Goal: Complete application form

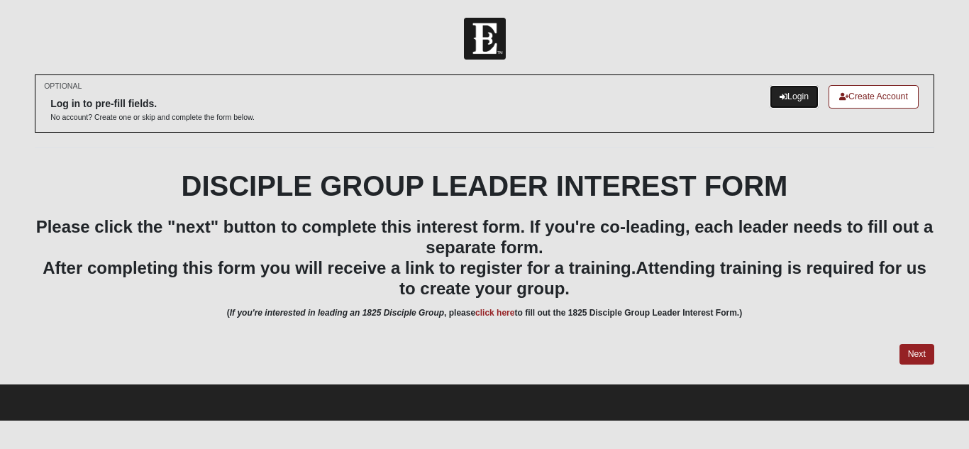
click at [793, 98] on link "Login" at bounding box center [794, 96] width 49 height 23
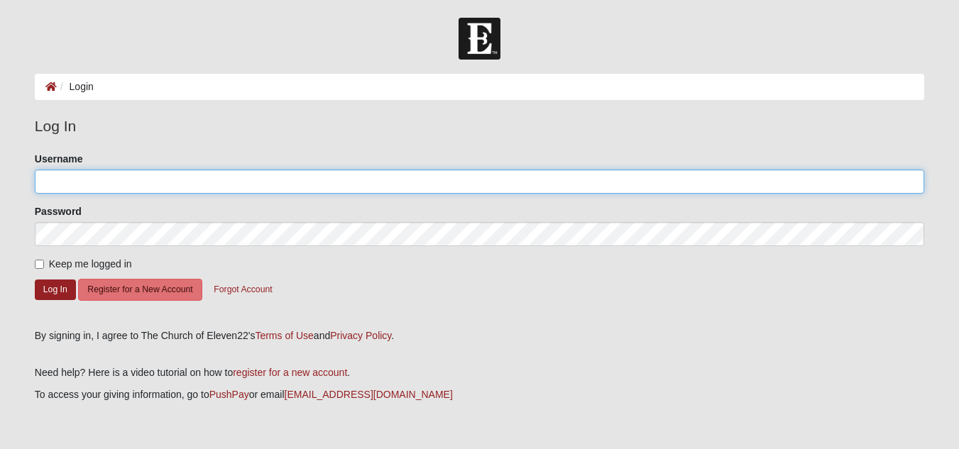
click at [348, 191] on input "Username" at bounding box center [479, 182] width 889 height 24
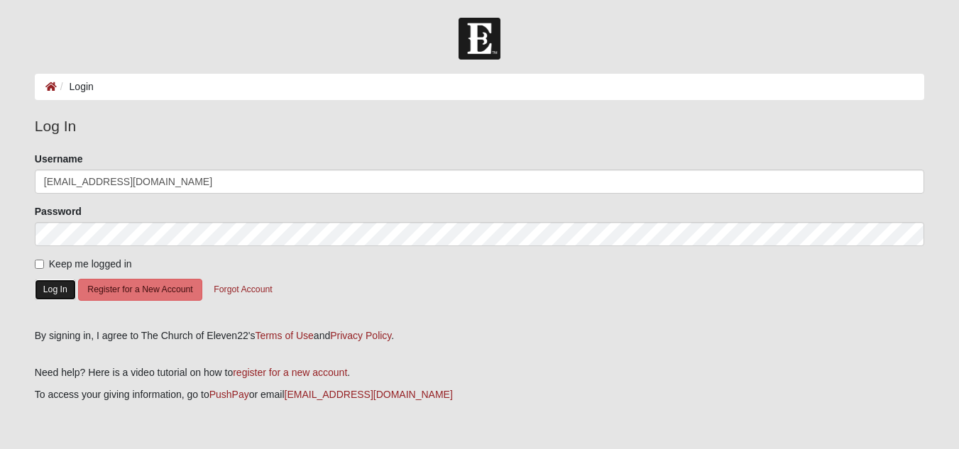
click at [57, 287] on button "Log In" at bounding box center [55, 290] width 41 height 21
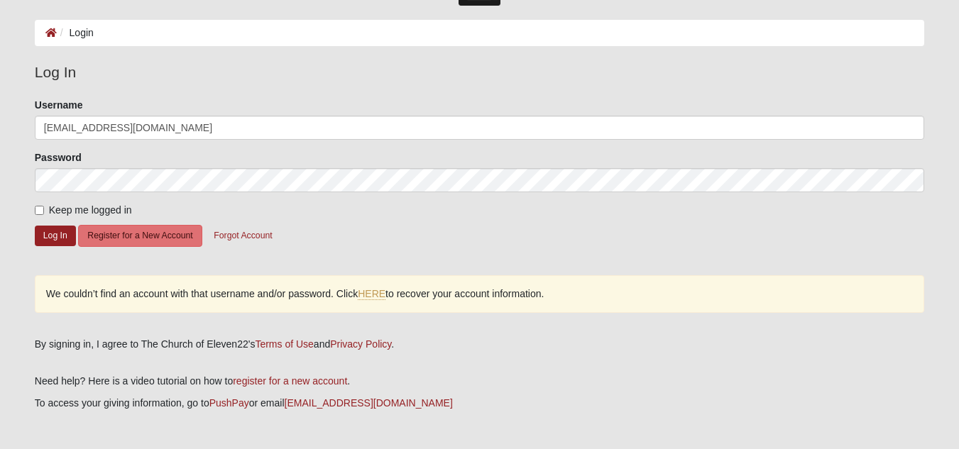
scroll to position [57, 0]
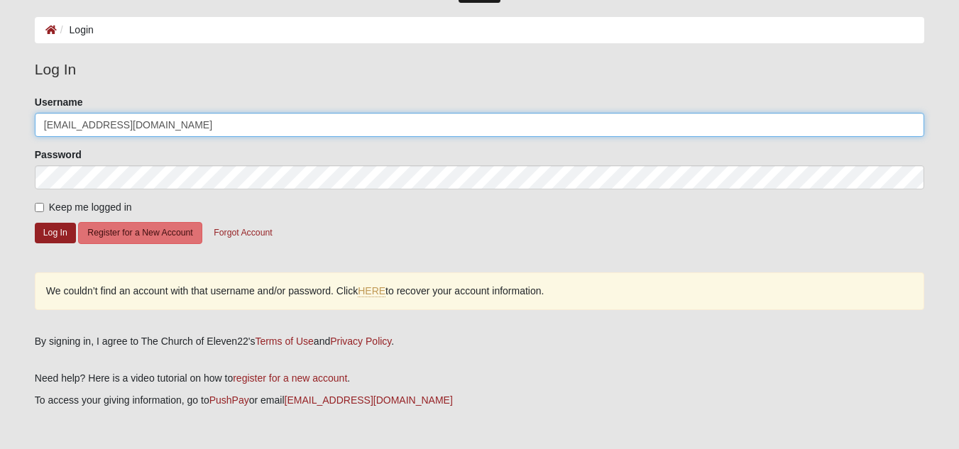
click at [258, 121] on input "[EMAIL_ADDRESS][DOMAIN_NAME]" at bounding box center [479, 125] width 889 height 24
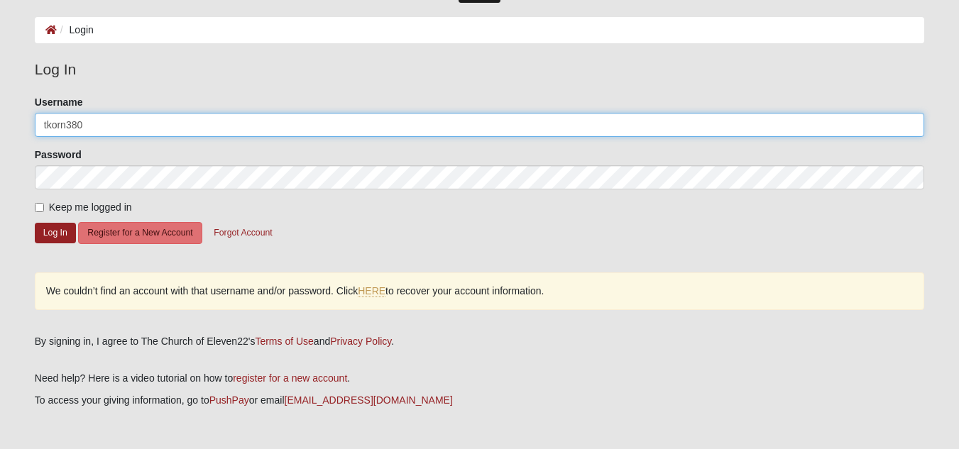
type input "tkorn380"
click at [35, 223] on button "Log In" at bounding box center [55, 233] width 41 height 21
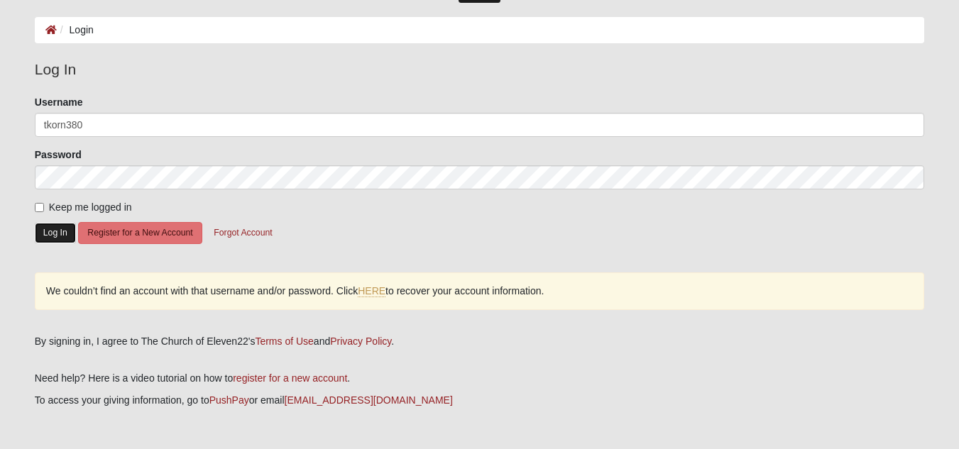
click at [67, 228] on button "Log In" at bounding box center [55, 233] width 41 height 21
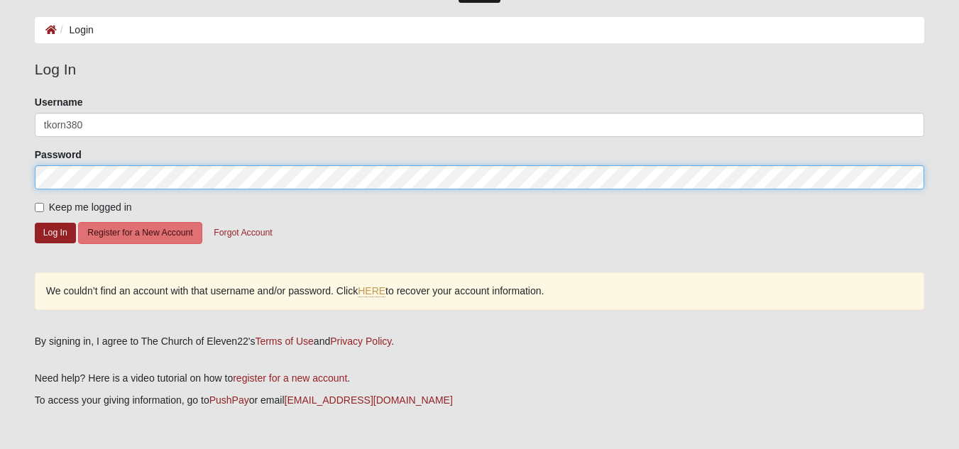
click at [35, 223] on button "Log In" at bounding box center [55, 233] width 41 height 21
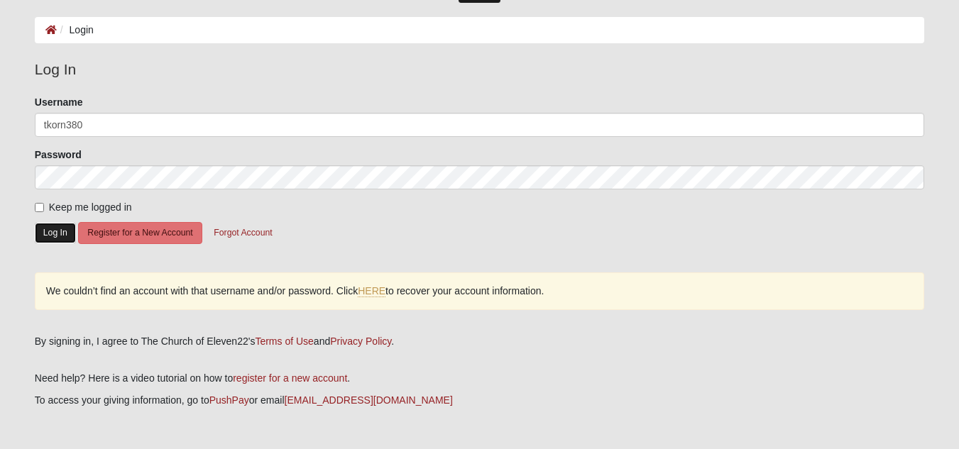
click at [59, 226] on button "Log In" at bounding box center [55, 233] width 41 height 21
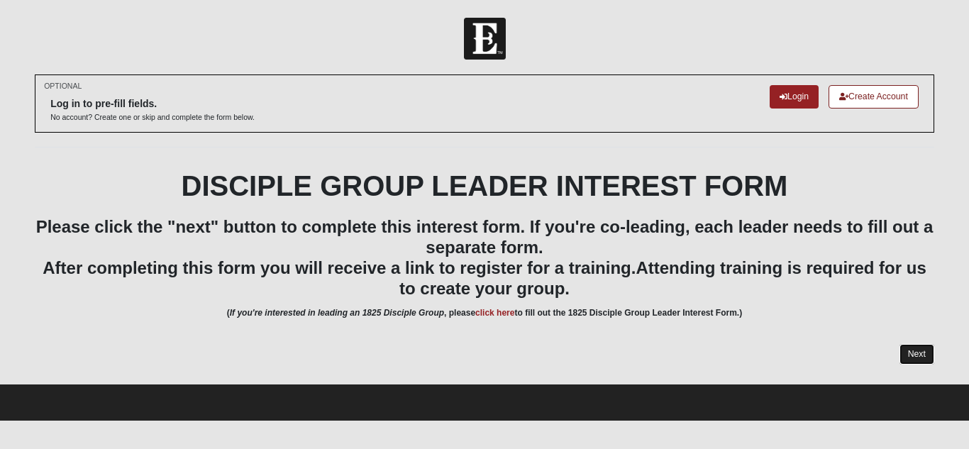
click at [925, 364] on link "Next" at bounding box center [917, 354] width 35 height 21
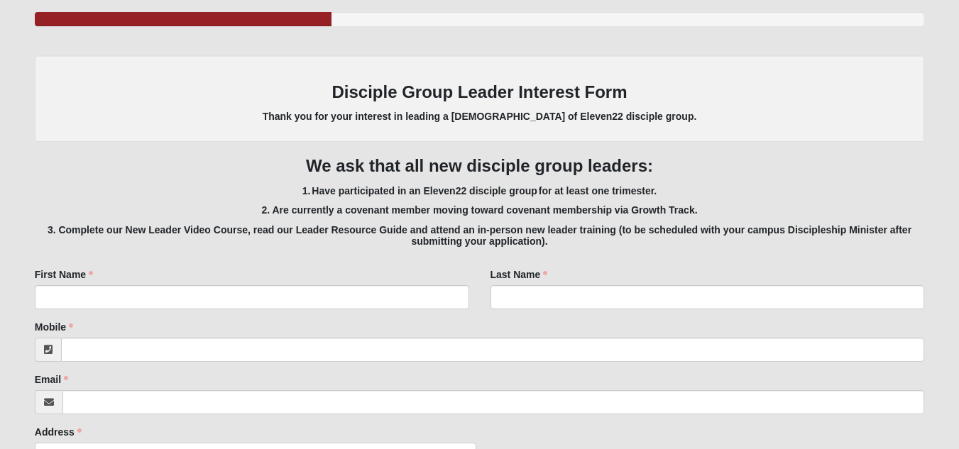
scroll to position [199, 0]
